Goal: Go to known website: Access a specific website the user already knows

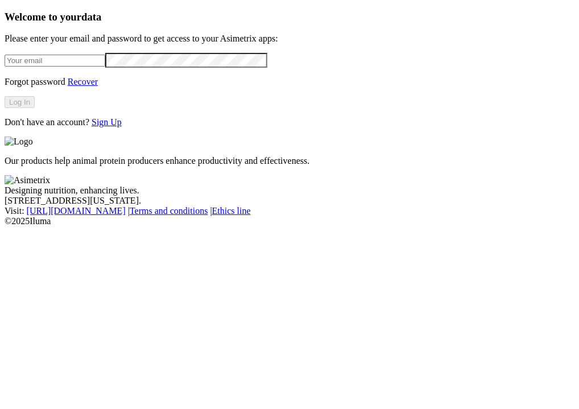
click at [80, 68] on form at bounding box center [290, 60] width 570 height 15
click at [72, 67] on input "email" at bounding box center [55, 61] width 101 height 12
type input "[PERSON_NAME][EMAIL_ADDRESS][PERSON_NAME][DOMAIN_NAME]"
click at [35, 108] on button "Log In" at bounding box center [20, 102] width 30 height 12
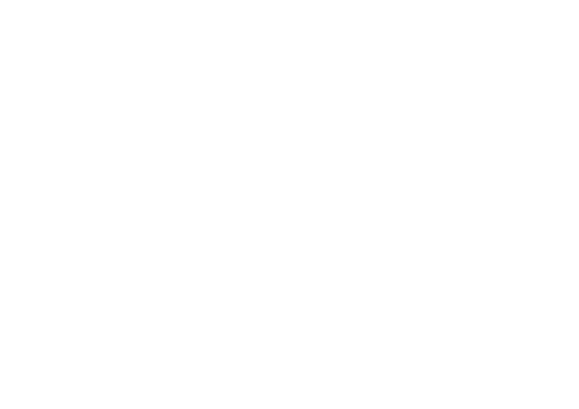
type input "asime"
